Goal: Transaction & Acquisition: Purchase product/service

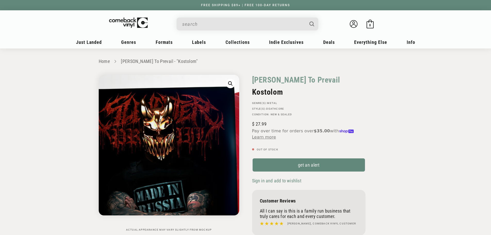
click at [134, 126] on img "Gallery Viewer" at bounding box center [169, 145] width 141 height 141
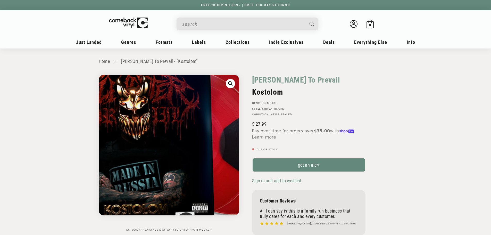
click at [159, 147] on img "Gallery Viewer" at bounding box center [169, 145] width 141 height 141
